Goal: Task Accomplishment & Management: Use online tool/utility

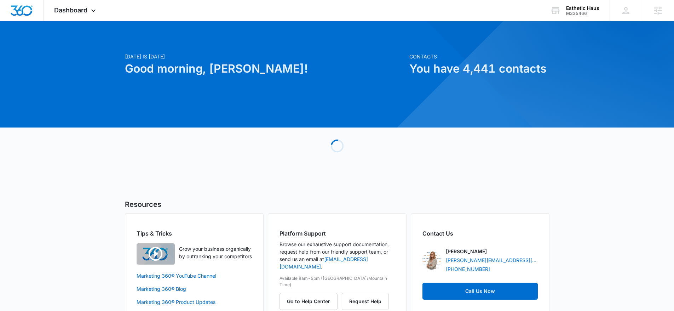
drag, startPoint x: 103, startPoint y: 29, endPoint x: 84, endPoint y: 15, distance: 23.7
click at [102, 29] on div at bounding box center [337, 74] width 674 height 106
click at [84, 15] on div "Dashboard Apps Reputation Forms CRM Email Social Shop Content Ads Intelligence …" at bounding box center [76, 10] width 65 height 21
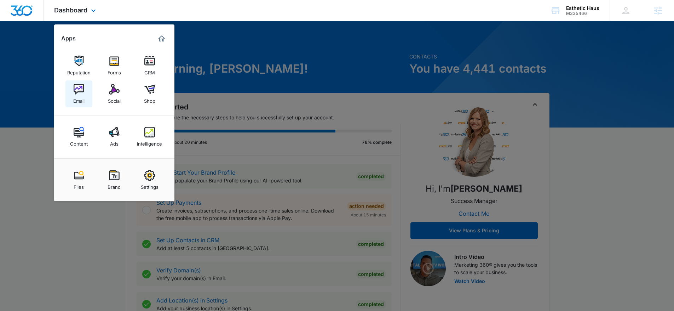
click at [82, 86] on img at bounding box center [79, 89] width 11 height 11
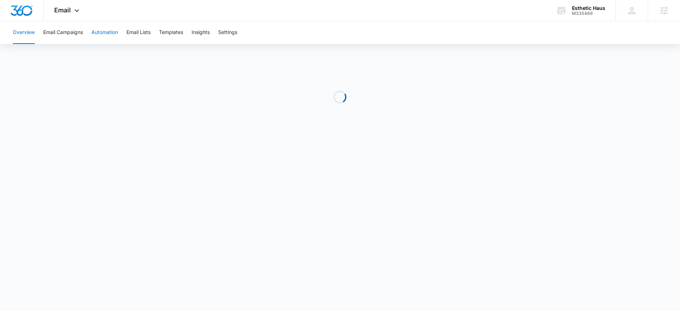
click at [107, 35] on button "Automation" at bounding box center [104, 32] width 27 height 23
